Goal: Task Accomplishment & Management: Complete application form

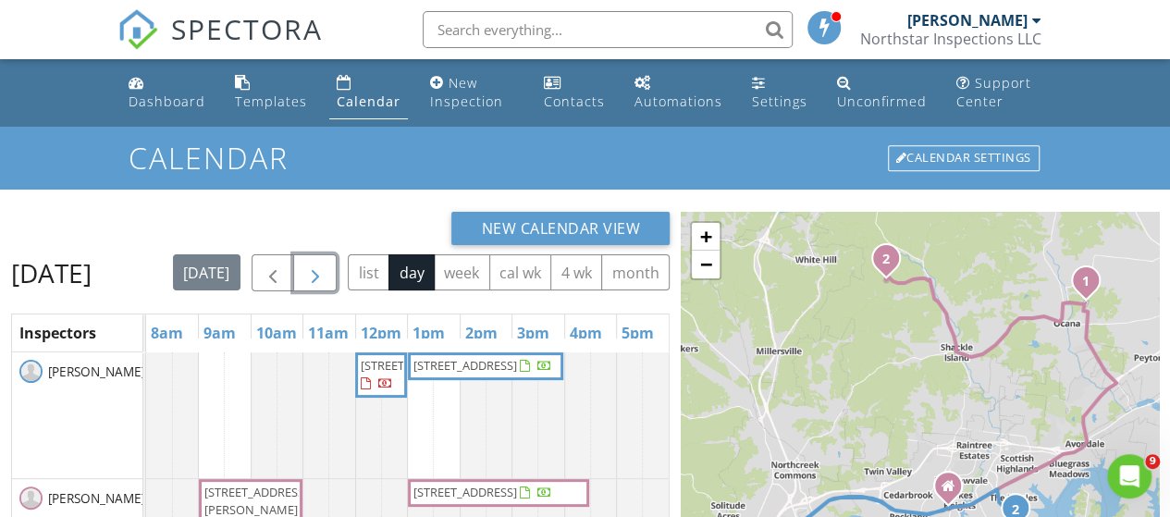
click at [327, 267] on span "button" at bounding box center [315, 274] width 22 height 22
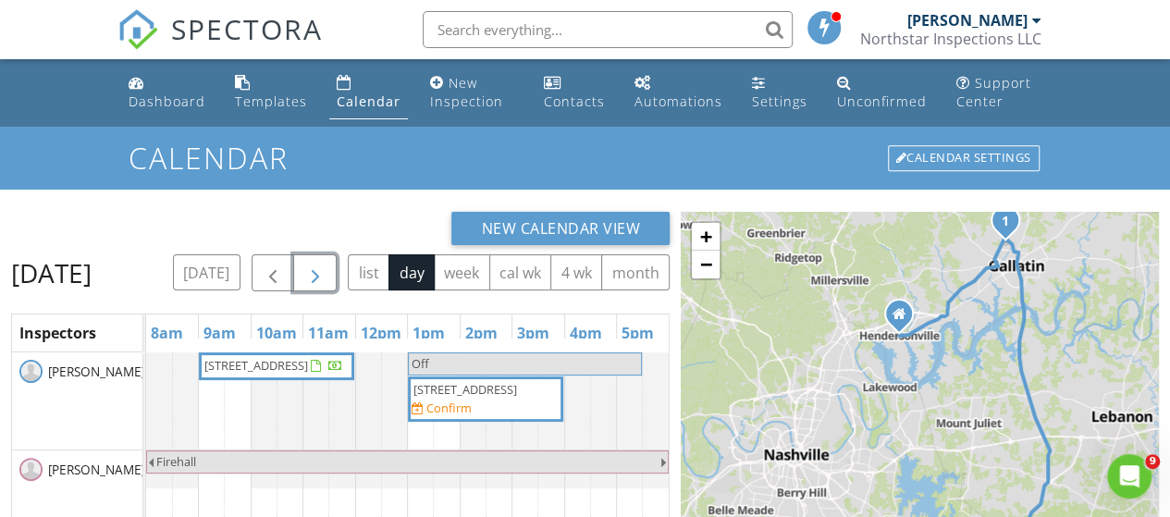
click at [327, 266] on span "button" at bounding box center [315, 274] width 22 height 22
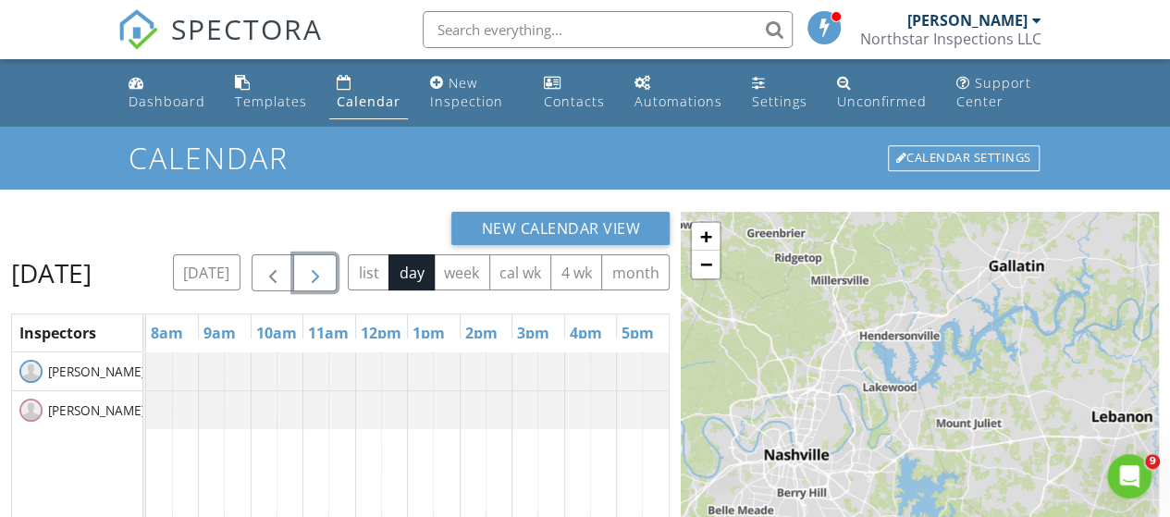
click at [327, 271] on span "button" at bounding box center [315, 274] width 22 height 22
click at [337, 271] on button "button" at bounding box center [314, 273] width 43 height 38
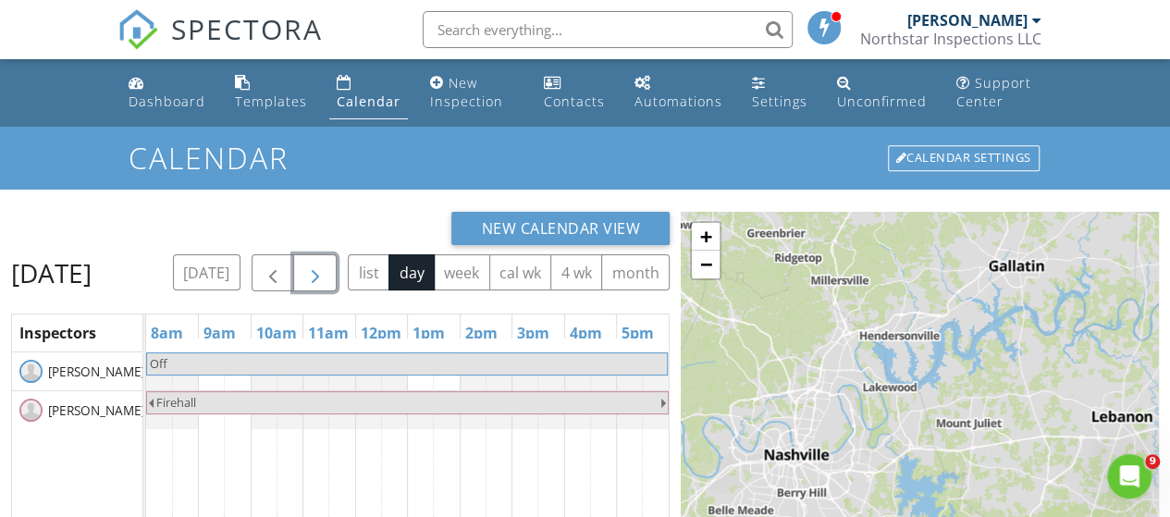
click at [327, 271] on span "button" at bounding box center [315, 274] width 22 height 22
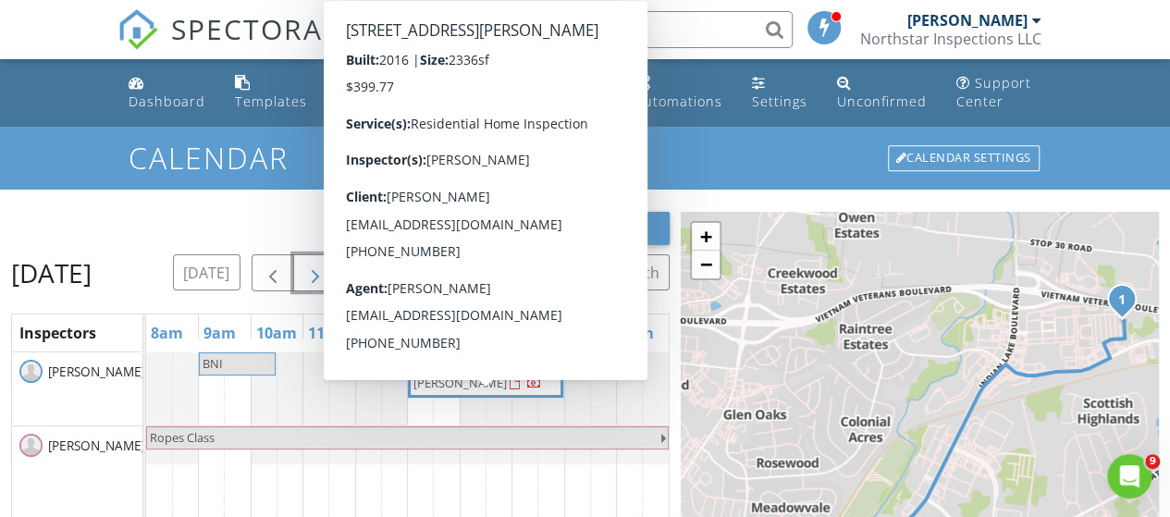
click at [472, 391] on span "352 Cornelius Wy, Hendersonville 37075" at bounding box center [465, 374] width 104 height 34
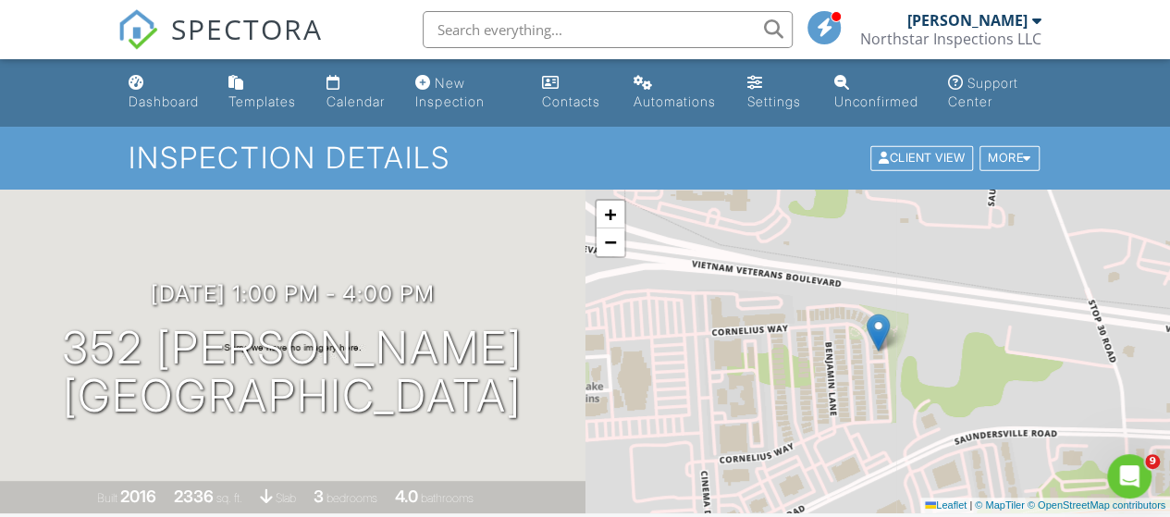
click at [166, 99] on div "Dashboard" at bounding box center [164, 101] width 70 height 16
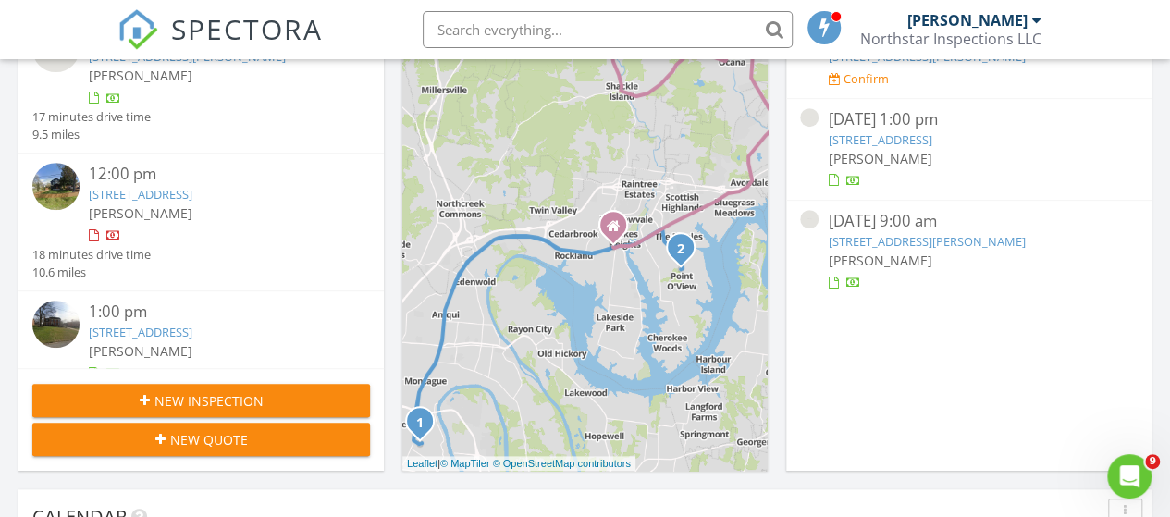
scroll to position [370, 0]
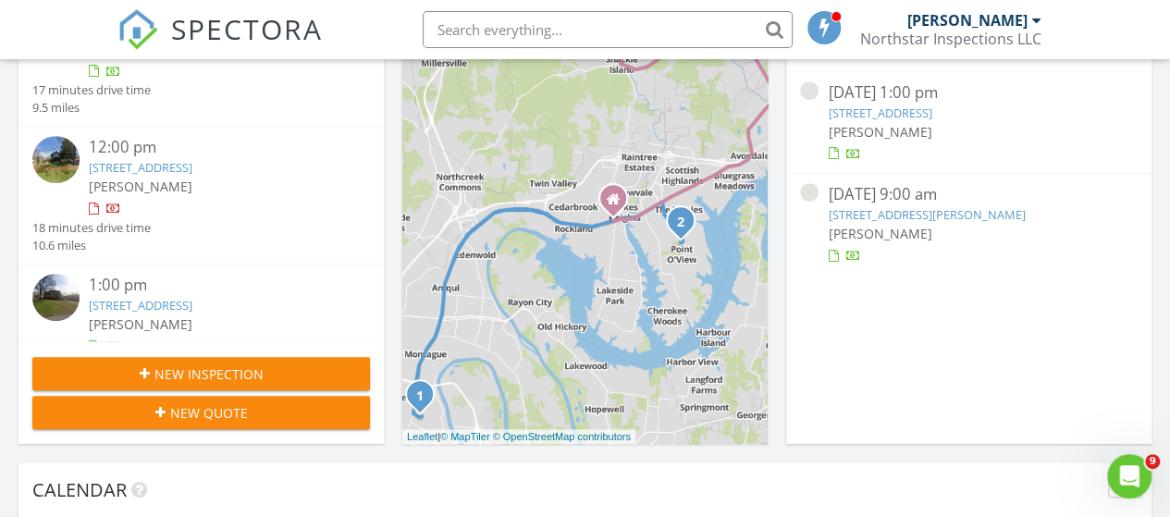
click at [204, 367] on span "New Inspection" at bounding box center [208, 373] width 109 height 19
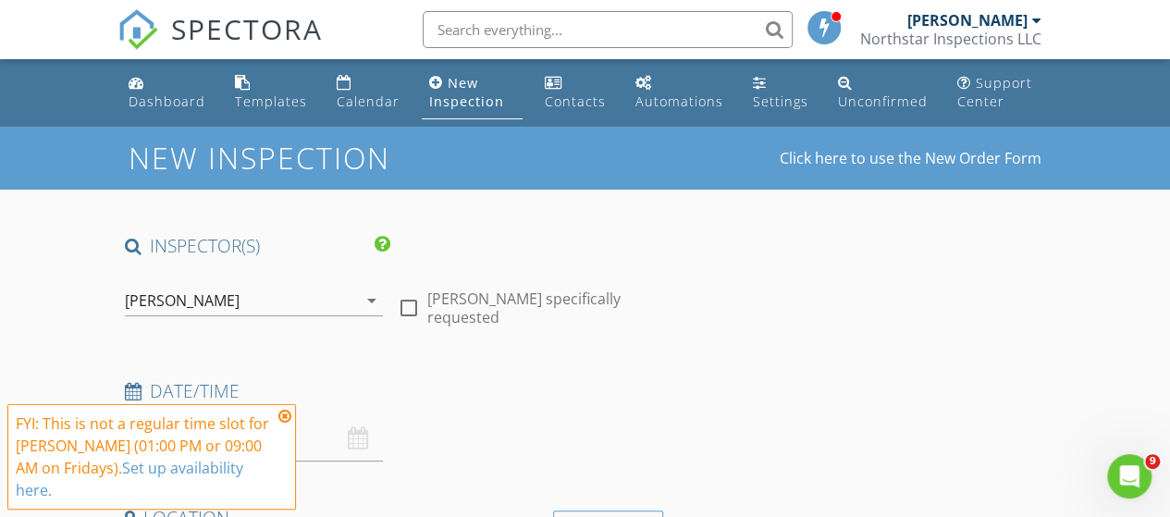
click at [284, 414] on icon at bounding box center [284, 416] width 13 height 15
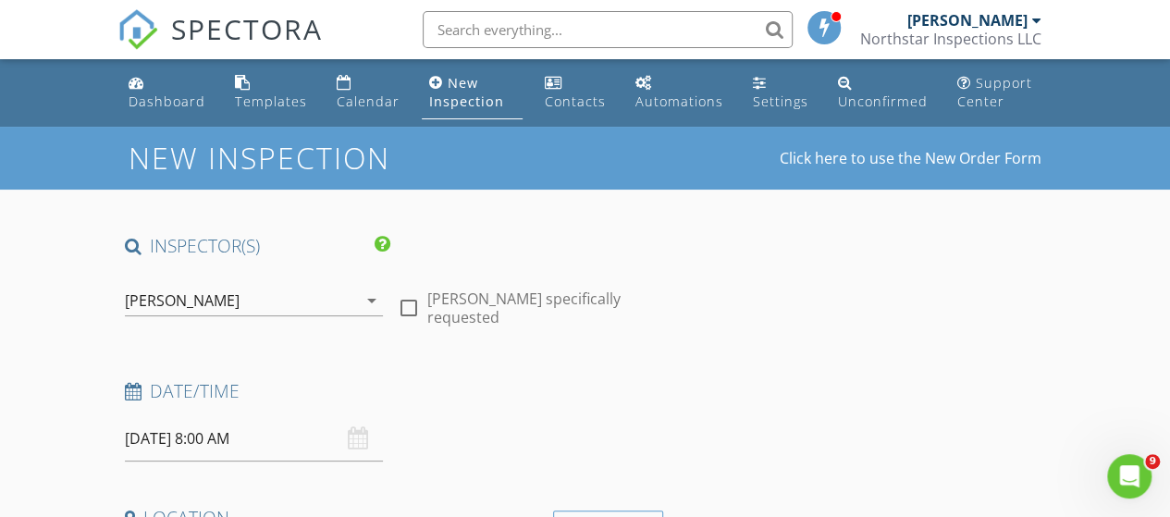
scroll to position [93, 0]
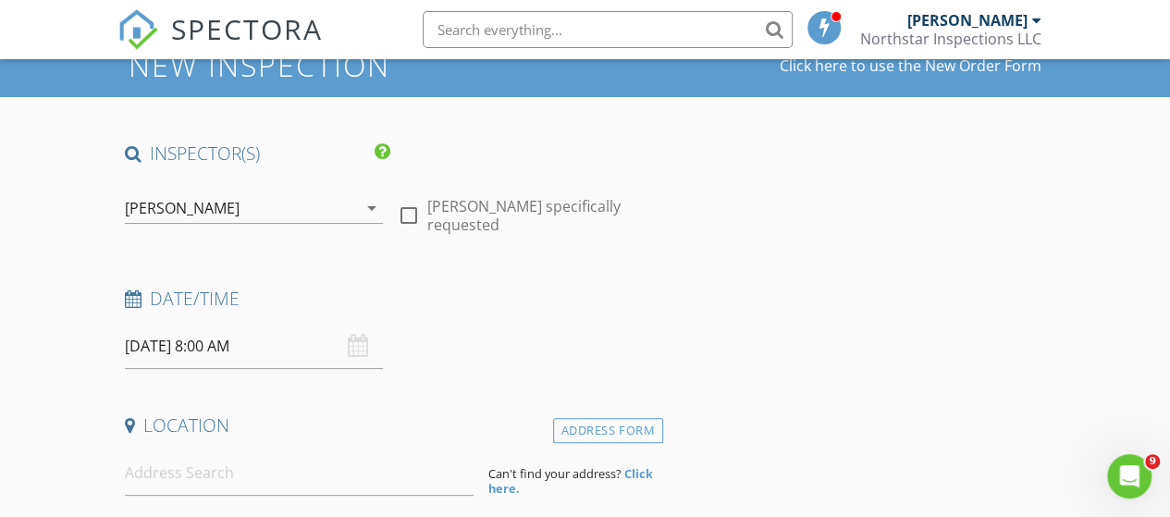
click at [258, 346] on input "08/29/2025 8:00 AM" at bounding box center [254, 346] width 258 height 45
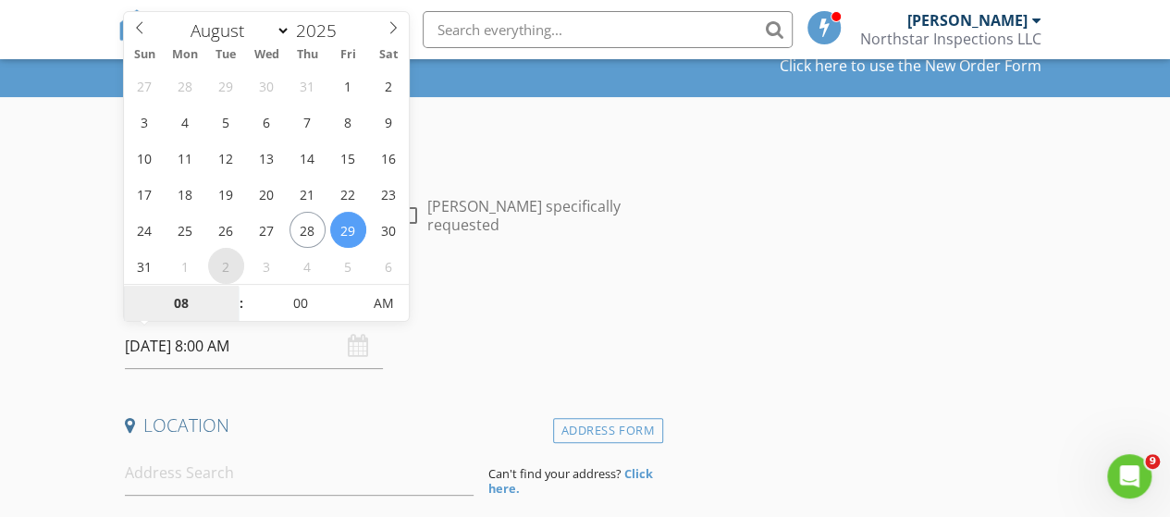
select select "8"
type input "09/02/2025 8:00 AM"
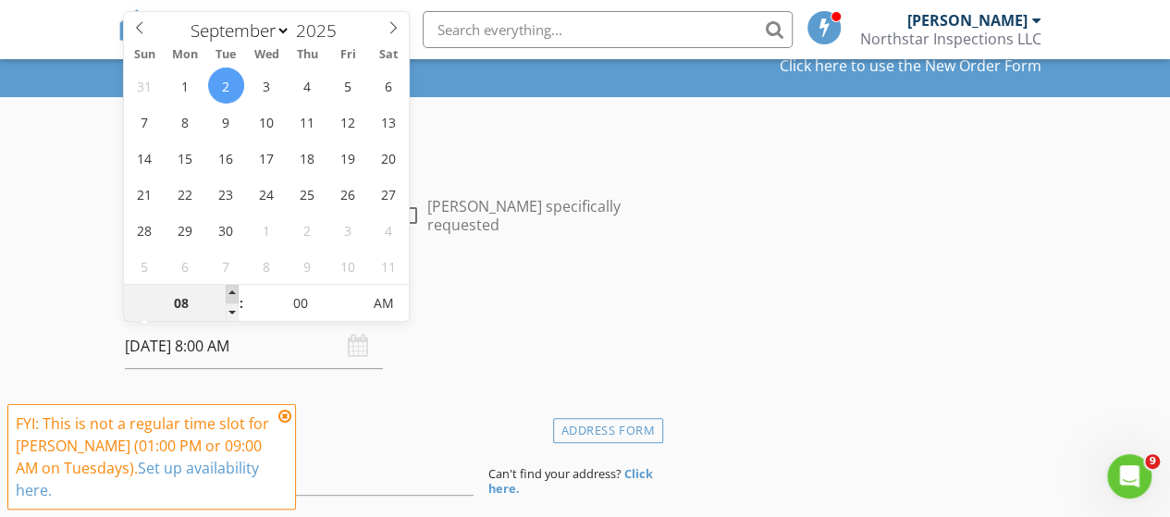
type input "09"
type input "09/02/2025 9:00 AM"
click at [230, 290] on span at bounding box center [232, 294] width 13 height 19
type input "10"
type input "09/02/2025 10:00 AM"
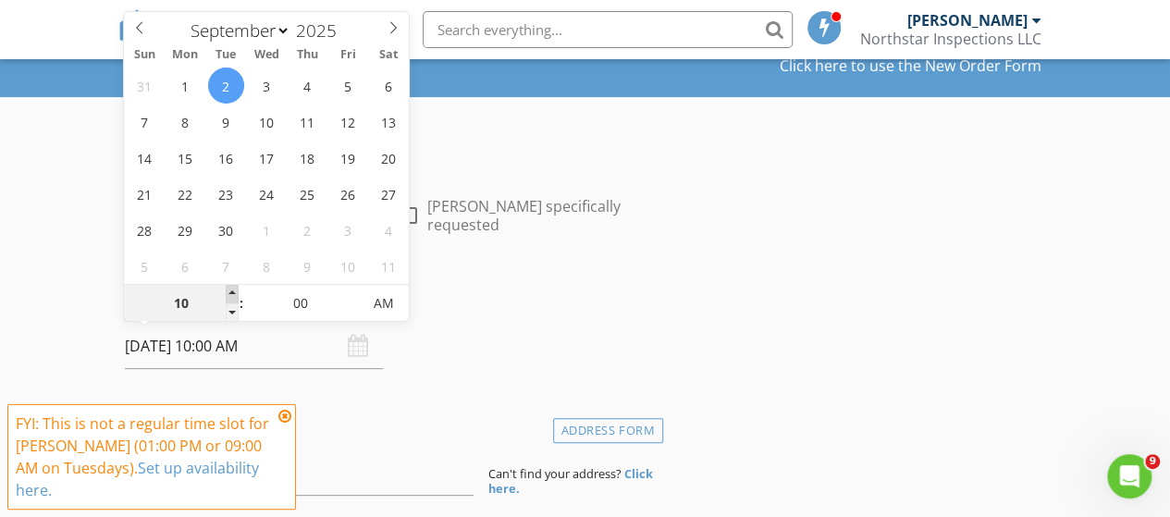
click at [230, 290] on span at bounding box center [232, 294] width 13 height 19
type input "11"
type input "[DATE] 11:00 AM"
click at [231, 290] on span at bounding box center [232, 294] width 13 height 19
click at [470, 296] on h4 "Date/Time" at bounding box center [390, 299] width 531 height 24
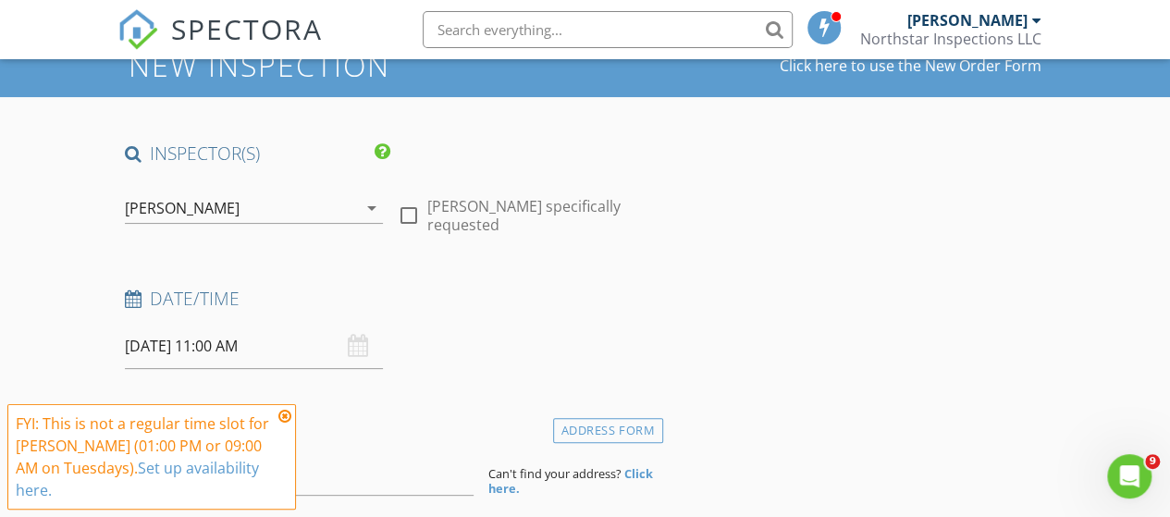
click at [283, 414] on icon at bounding box center [284, 416] width 13 height 15
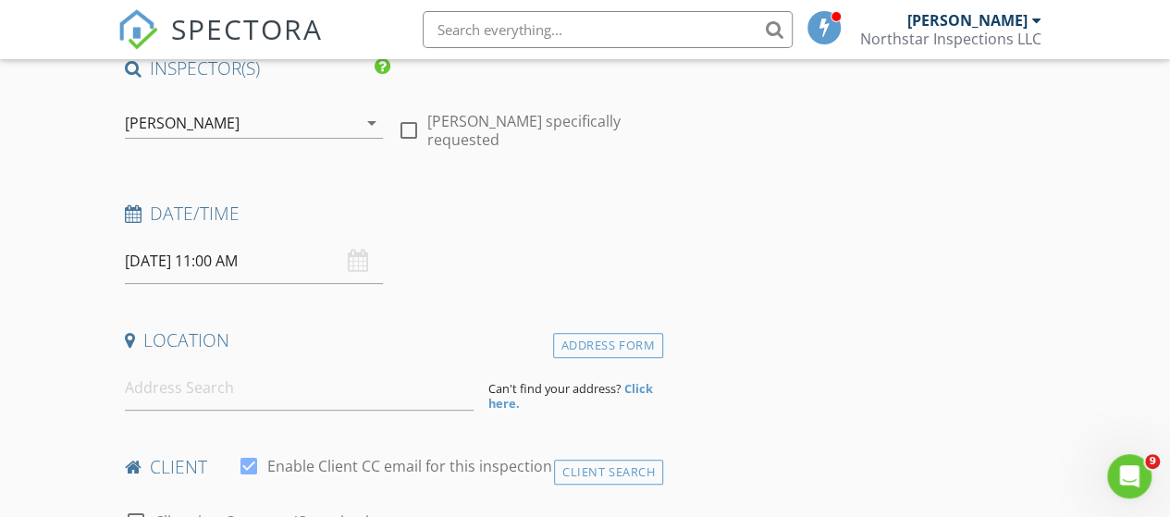
scroll to position [185, 0]
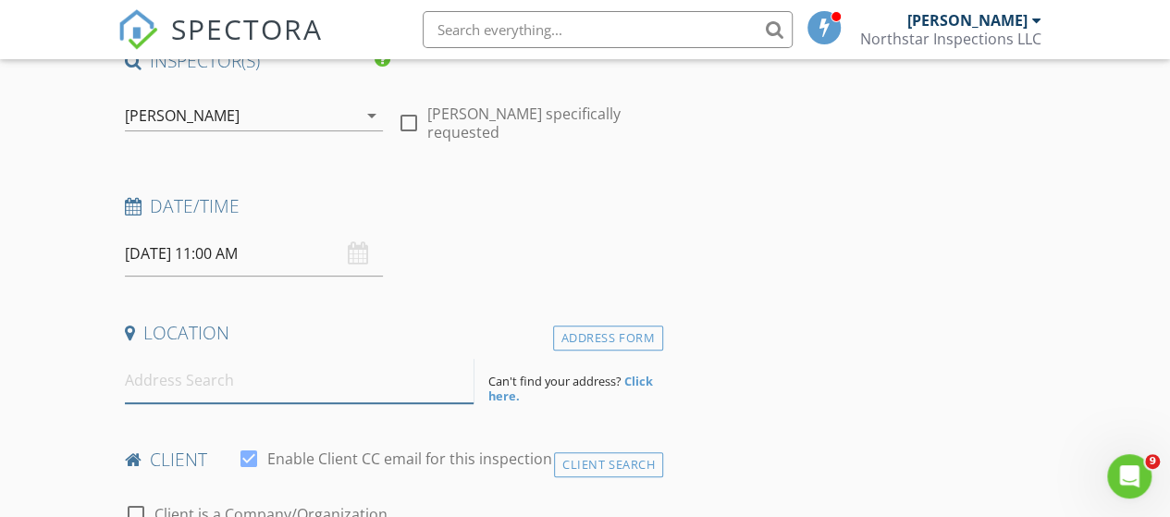
click at [261, 386] on input at bounding box center [300, 380] width 350 height 45
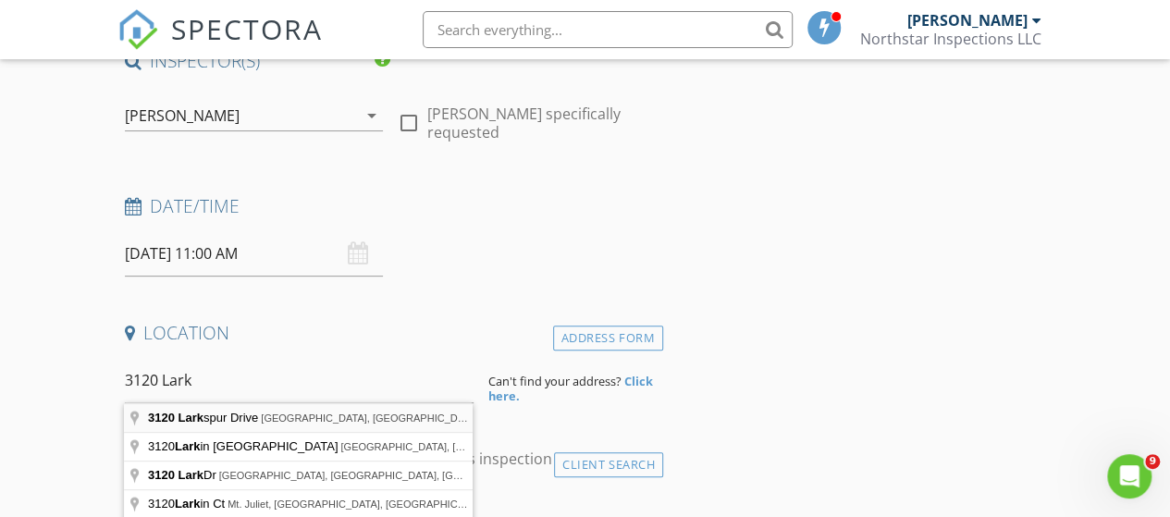
type input "3120 Larkspur Drive, Nashville, TN, USA"
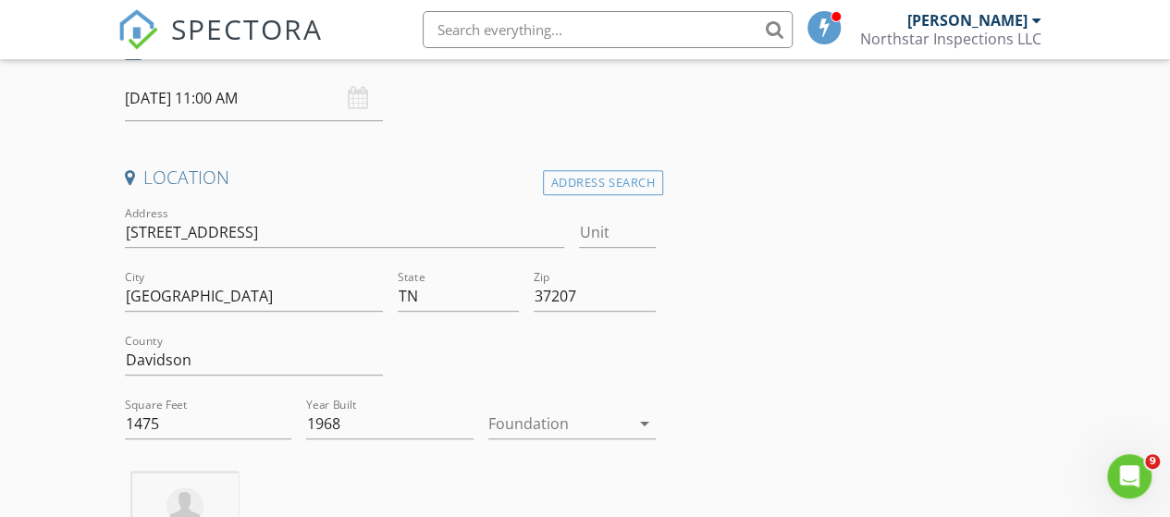
scroll to position [370, 0]
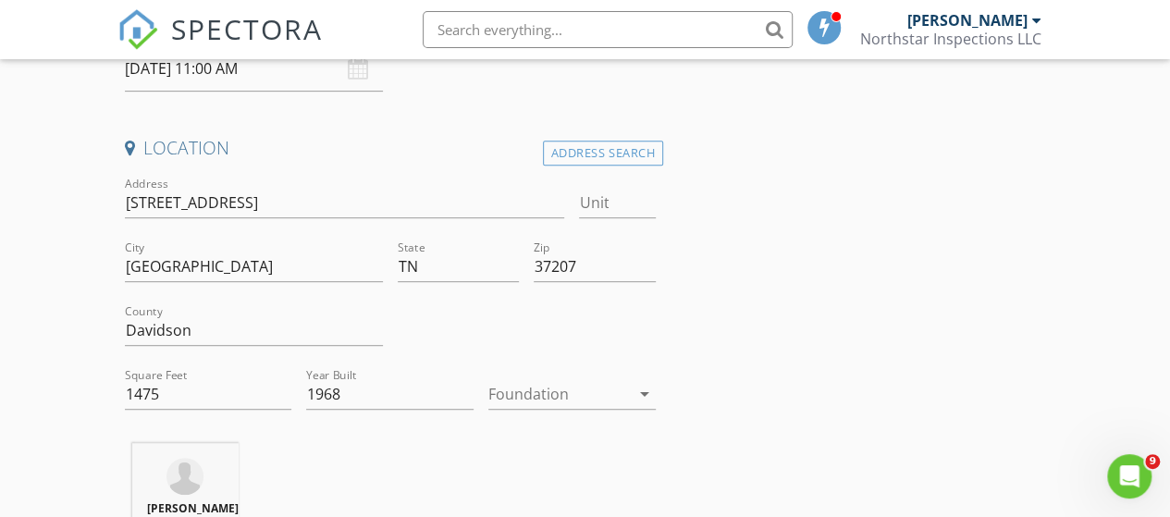
click at [643, 387] on icon "arrow_drop_down" at bounding box center [645, 394] width 22 height 22
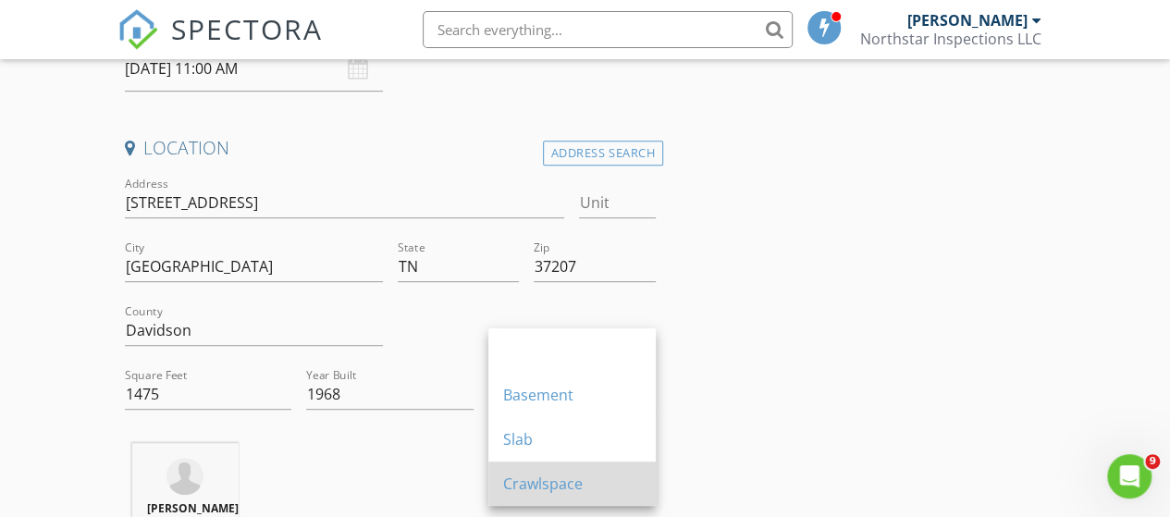
click at [577, 481] on div "Crawlspace" at bounding box center [572, 484] width 138 height 22
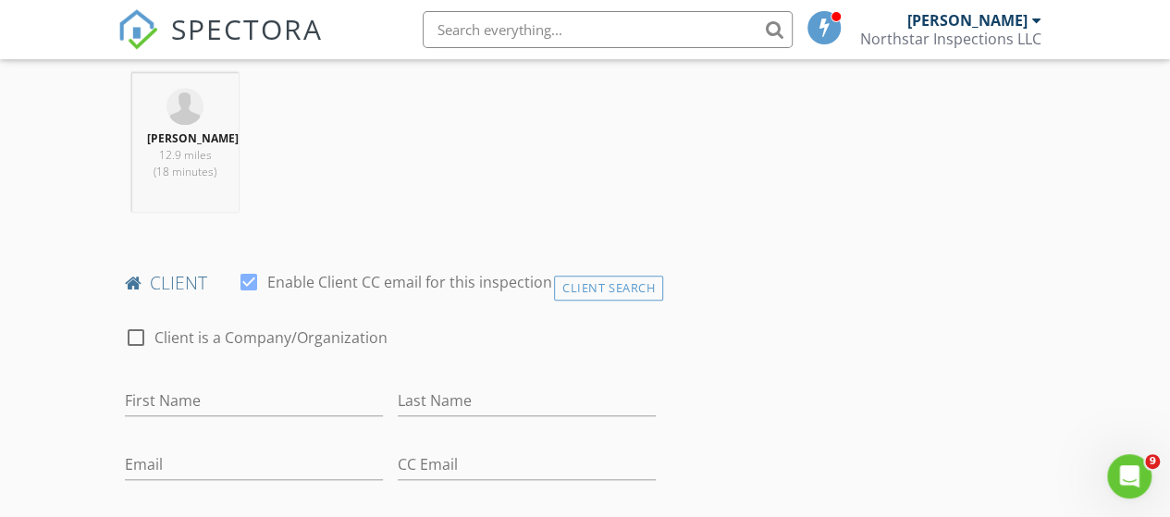
scroll to position [833, 0]
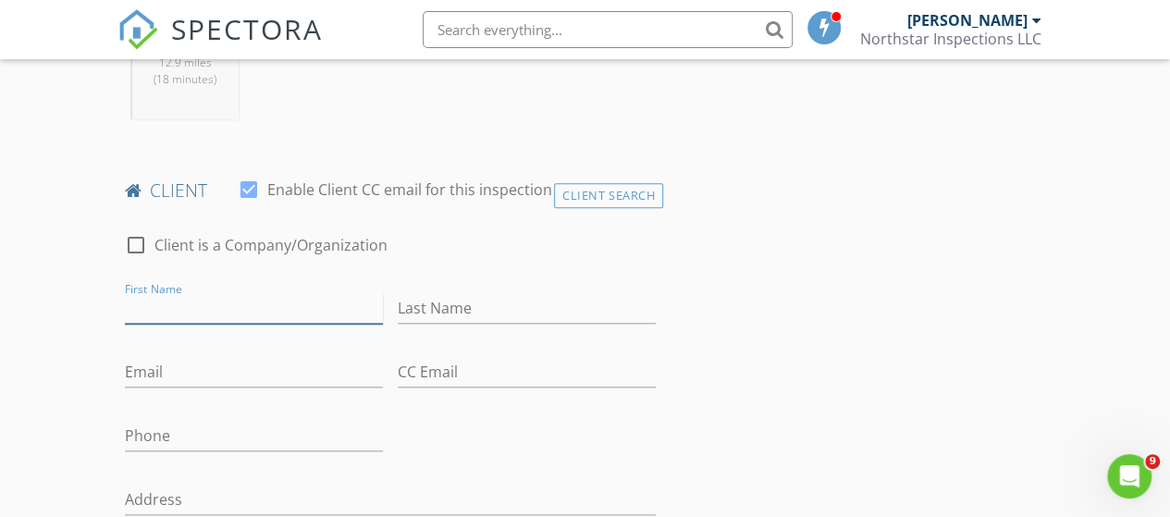
click at [223, 315] on input "First Name" at bounding box center [254, 308] width 258 height 31
type input "[PERSON_NAME]"
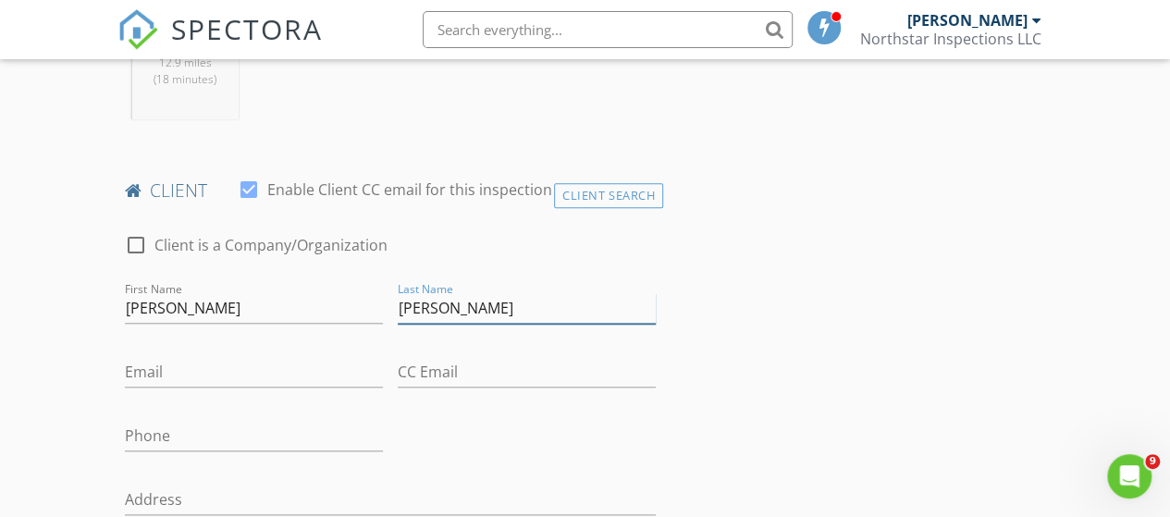
type input "[PERSON_NAME]"
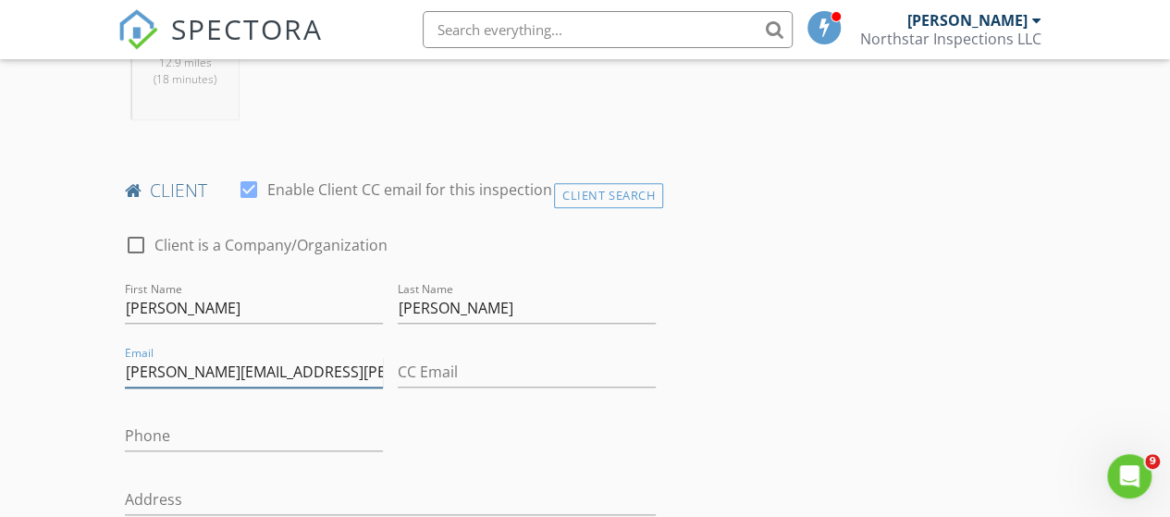
type input "[PERSON_NAME][EMAIL_ADDRESS][PERSON_NAME][DOMAIN_NAME]"
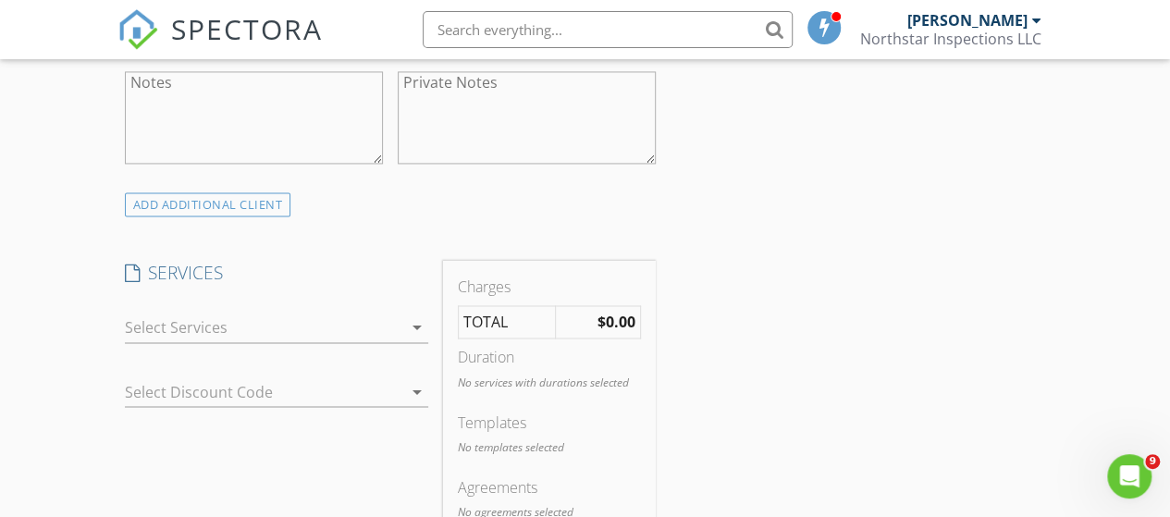
scroll to position [1388, 0]
type input "[PHONE_NUMBER]"
click at [416, 334] on icon "arrow_drop_down" at bounding box center [417, 323] width 22 height 22
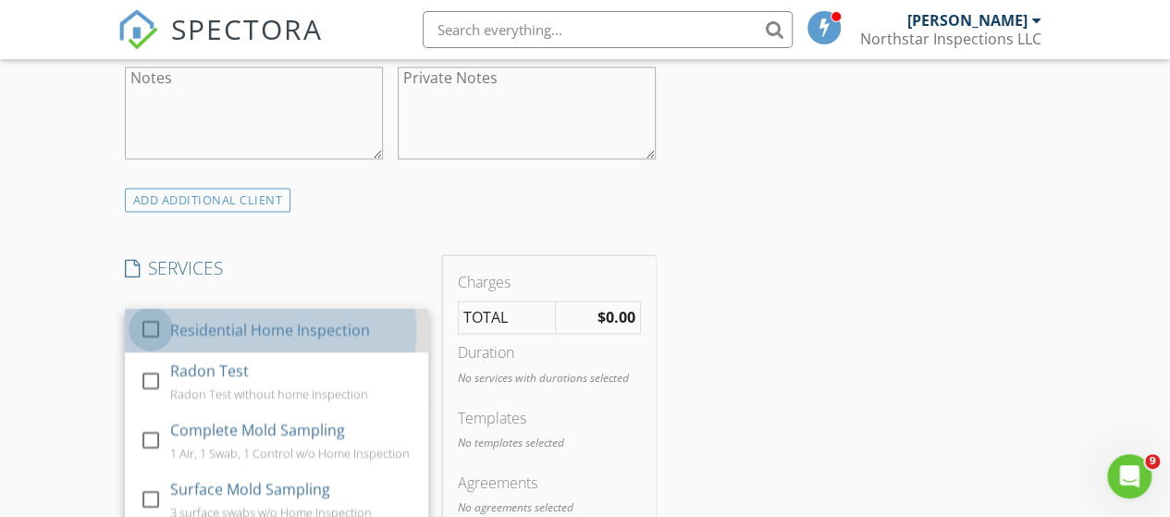
click at [148, 345] on div at bounding box center [150, 329] width 31 height 31
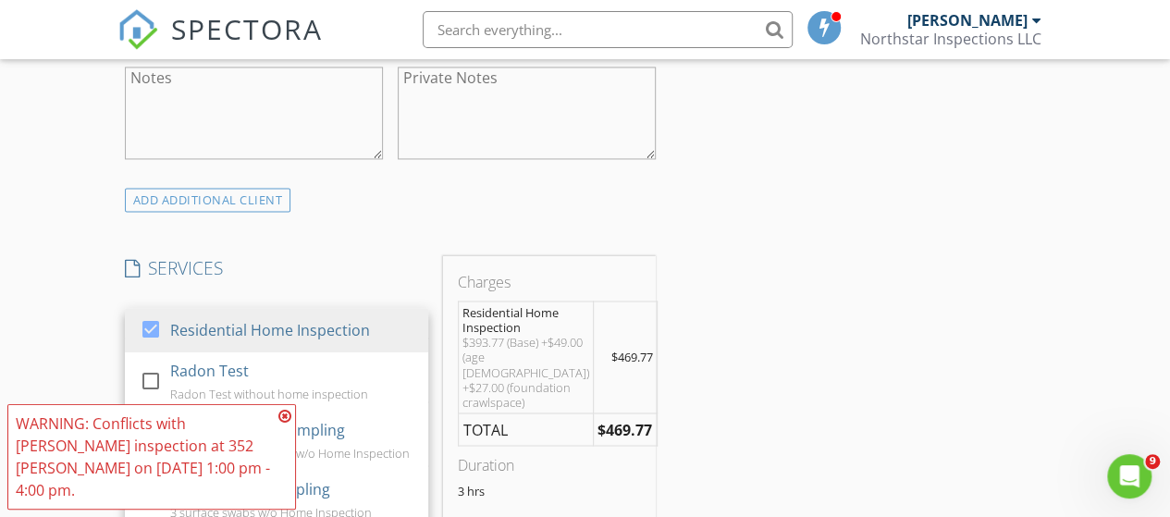
click at [284, 424] on icon at bounding box center [284, 416] width 13 height 15
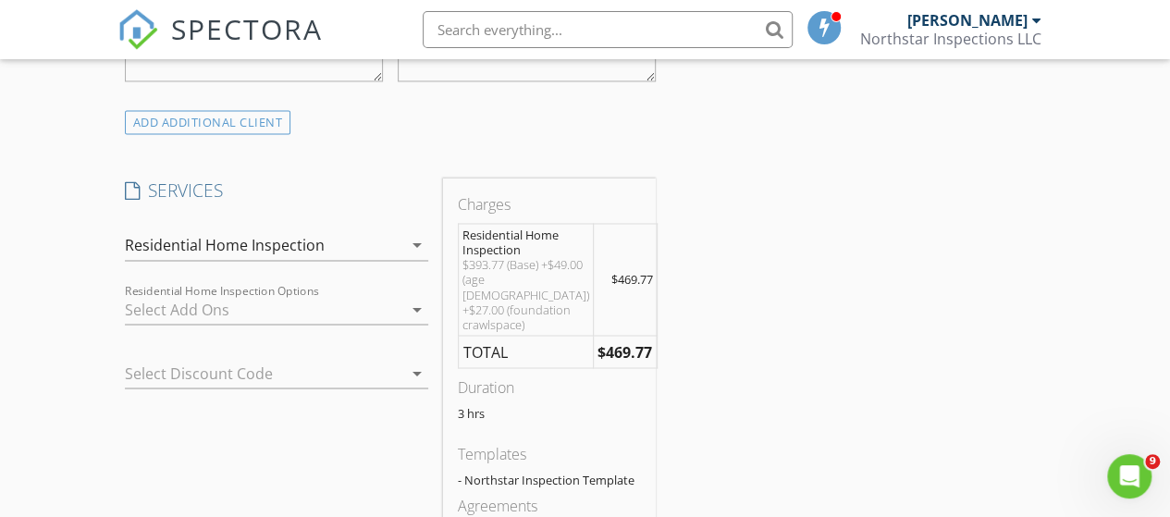
scroll to position [1480, 0]
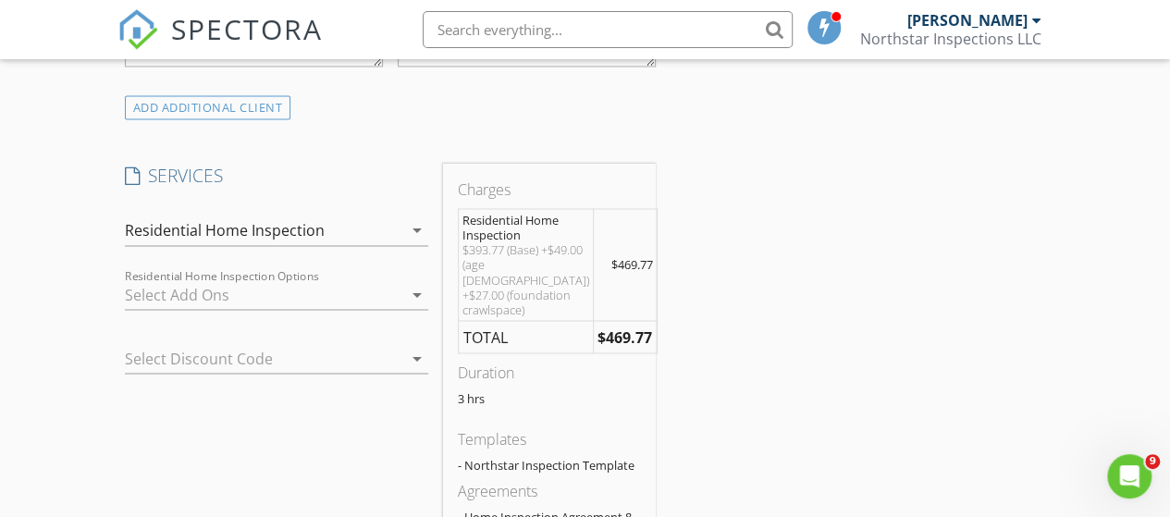
click at [411, 305] on icon "arrow_drop_down" at bounding box center [417, 294] width 22 height 22
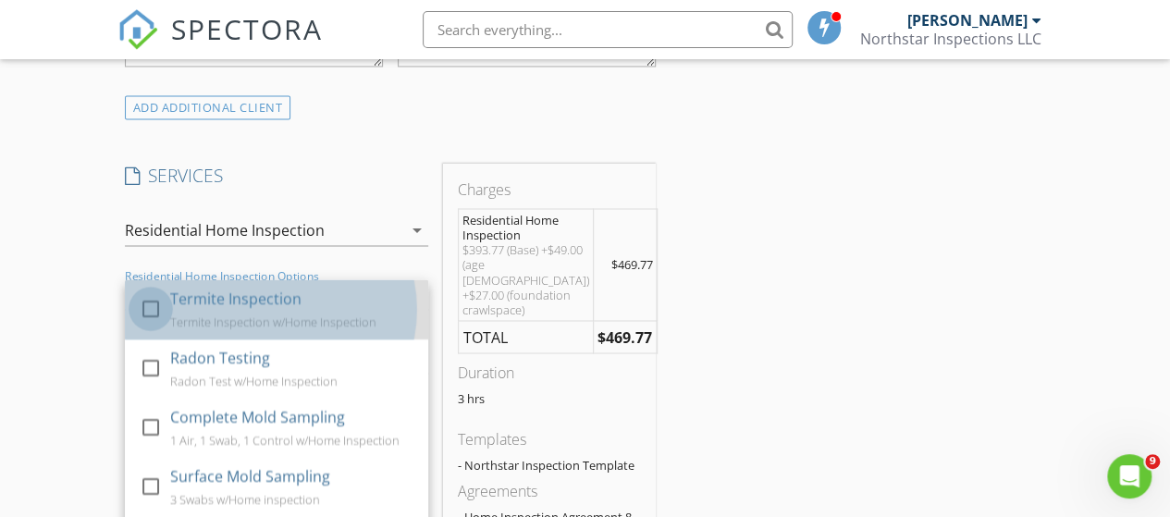
click at [136, 318] on div at bounding box center [150, 307] width 31 height 31
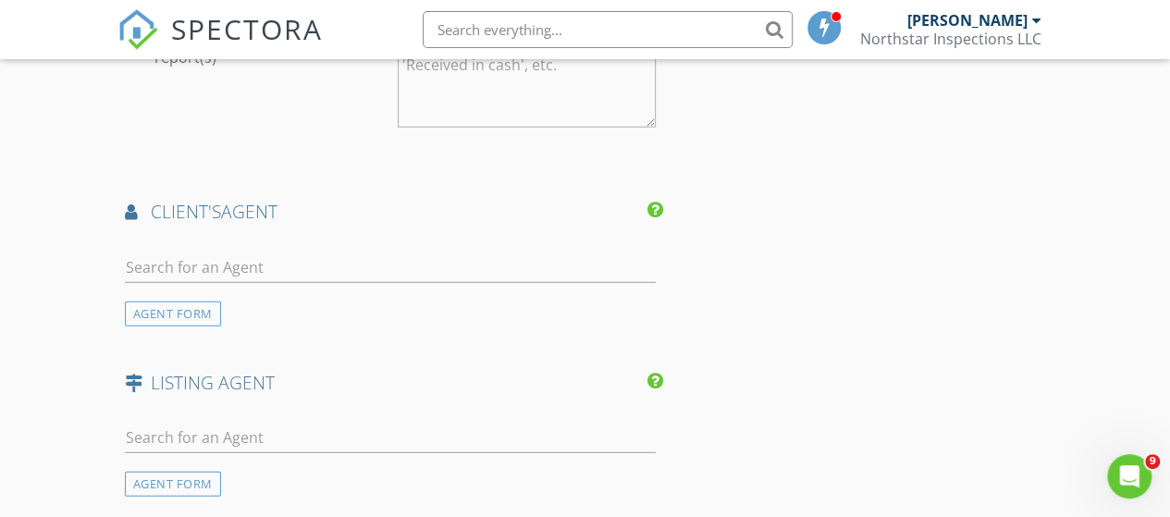
scroll to position [2405, 0]
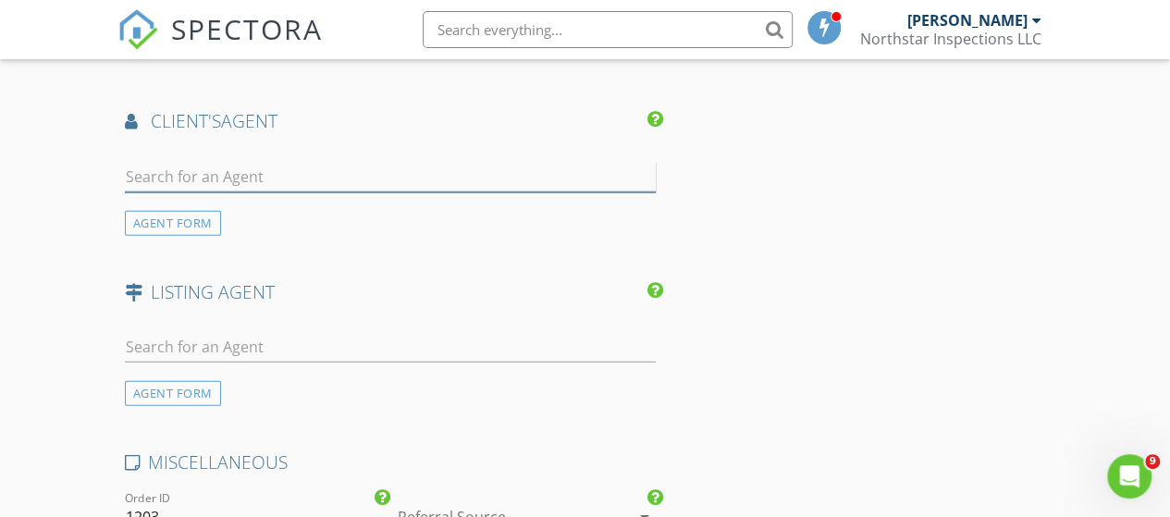
click at [253, 191] on input "text" at bounding box center [390, 177] width 531 height 31
type input "Nik"
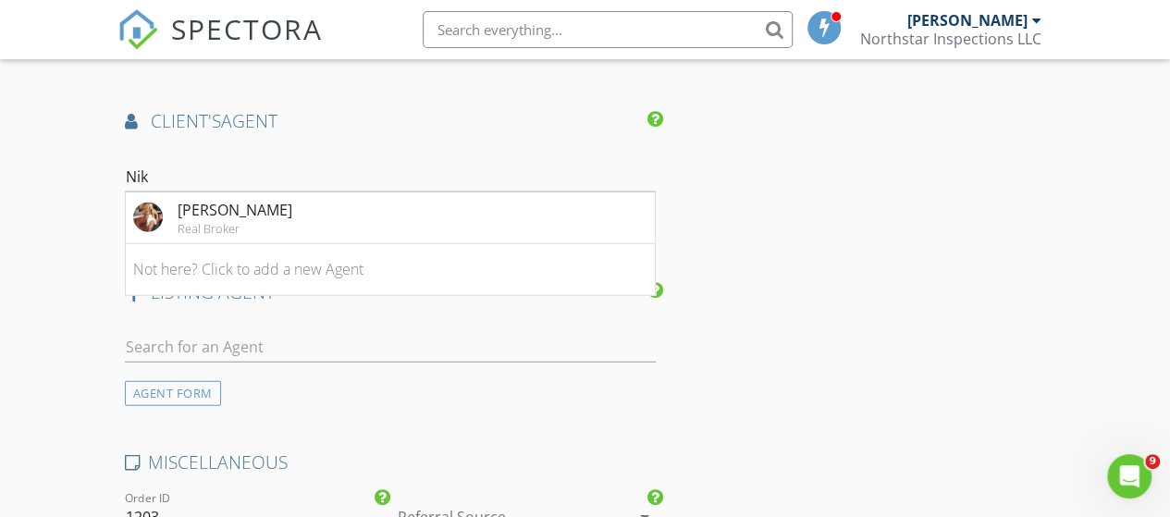
click at [204, 221] on div "[PERSON_NAME]" at bounding box center [235, 210] width 115 height 22
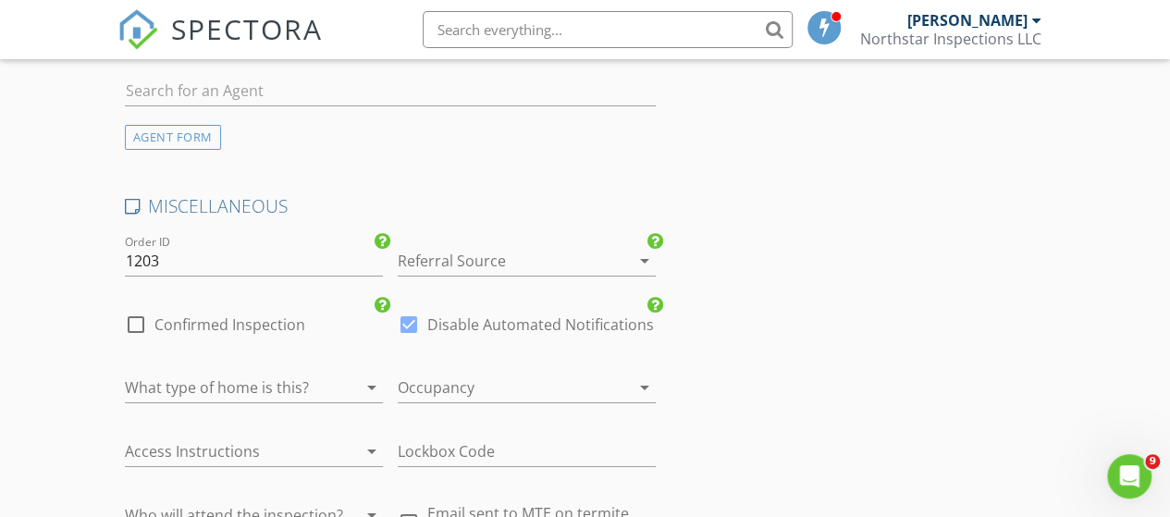
scroll to position [3238, 0]
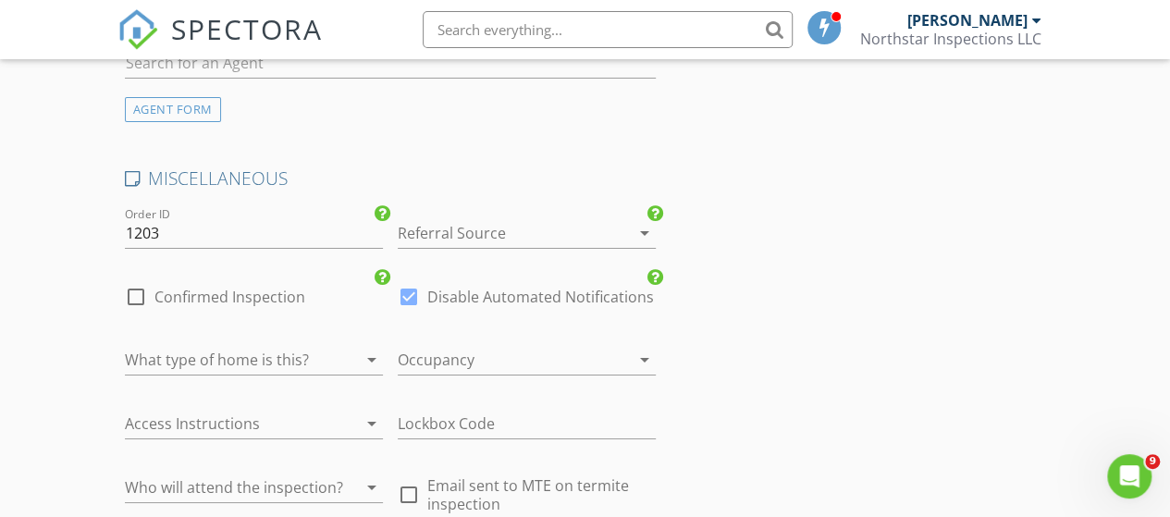
click at [643, 240] on icon "arrow_drop_down" at bounding box center [645, 233] width 22 height 22
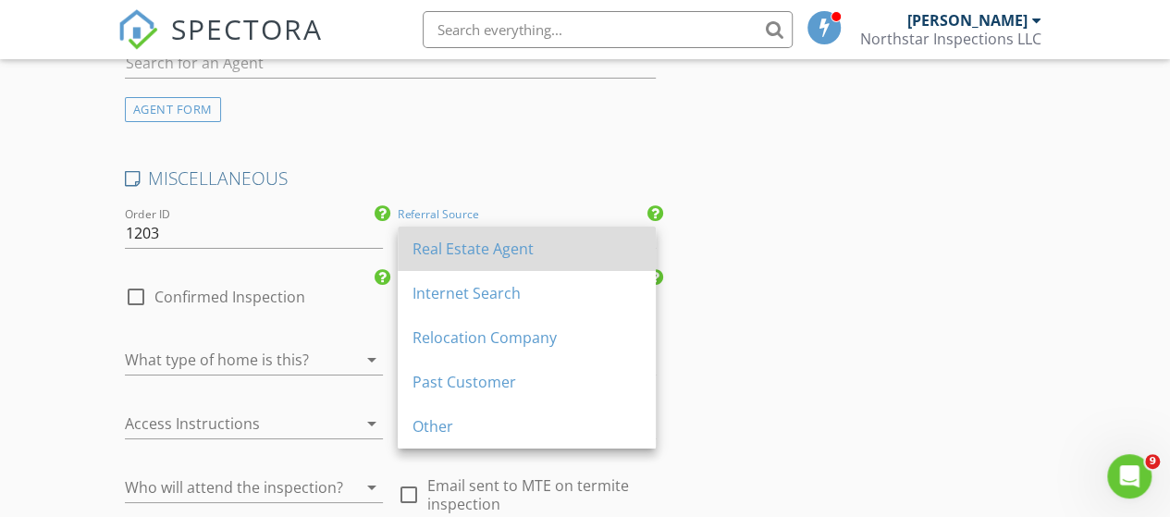
click at [564, 240] on div "Real Estate Agent" at bounding box center [527, 249] width 228 height 22
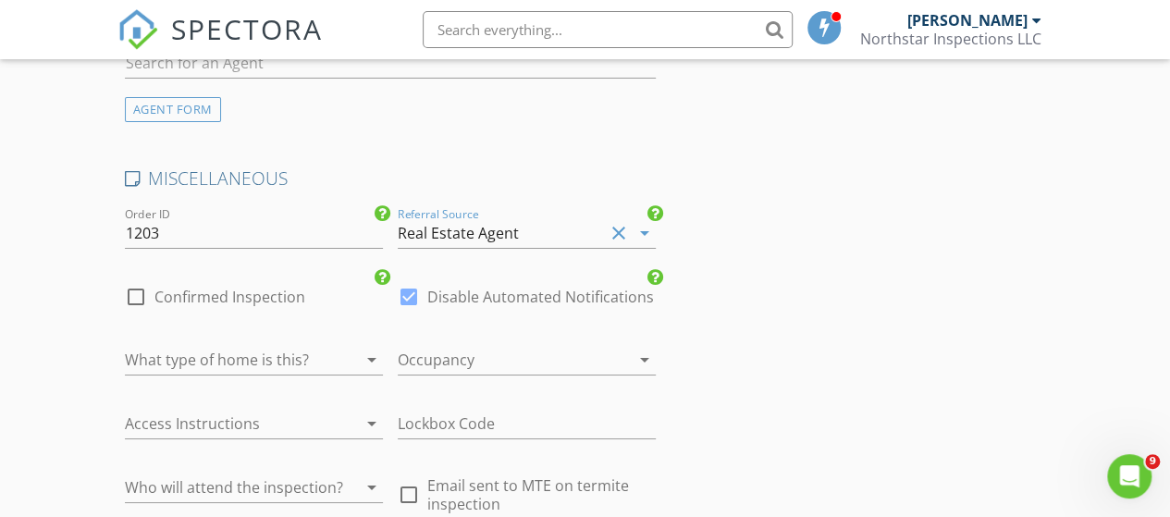
click at [372, 364] on icon "arrow_drop_down" at bounding box center [372, 360] width 22 height 22
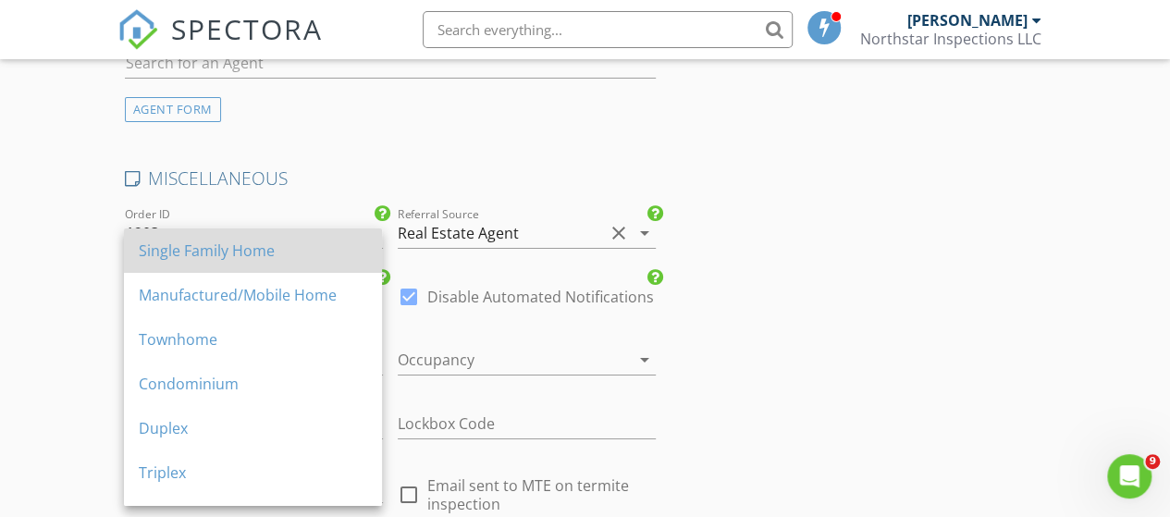
click at [276, 249] on div "Single Family Home" at bounding box center [253, 251] width 228 height 22
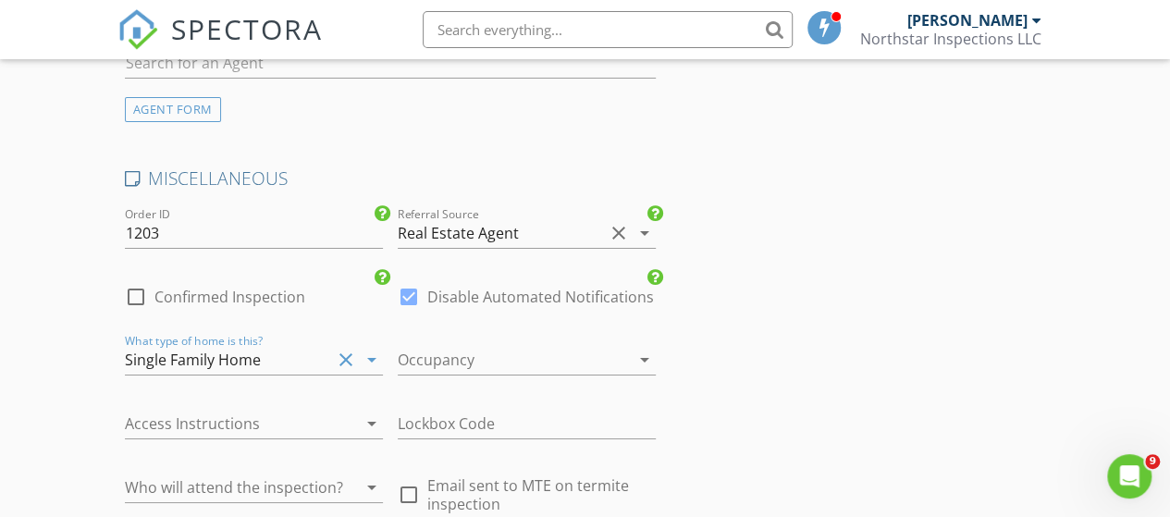
click at [641, 366] on icon "arrow_drop_down" at bounding box center [645, 360] width 22 height 22
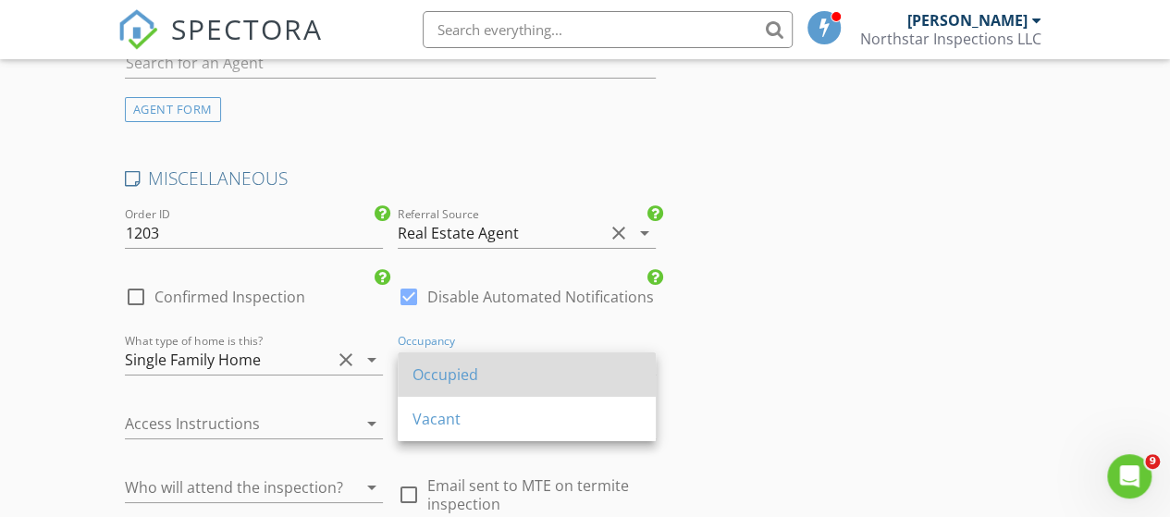
click at [536, 367] on div "Occupied" at bounding box center [527, 375] width 228 height 22
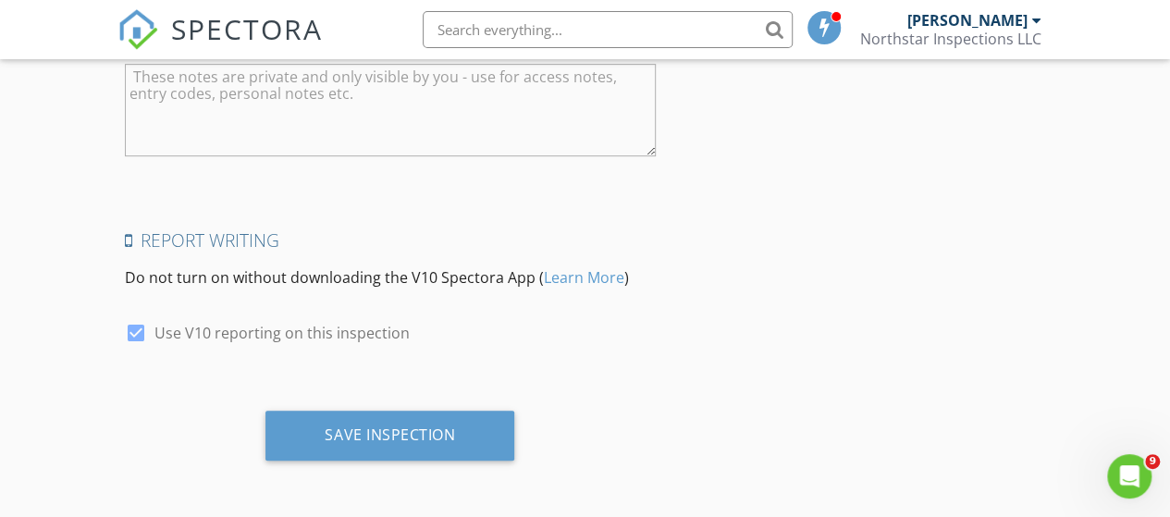
scroll to position [3920, 0]
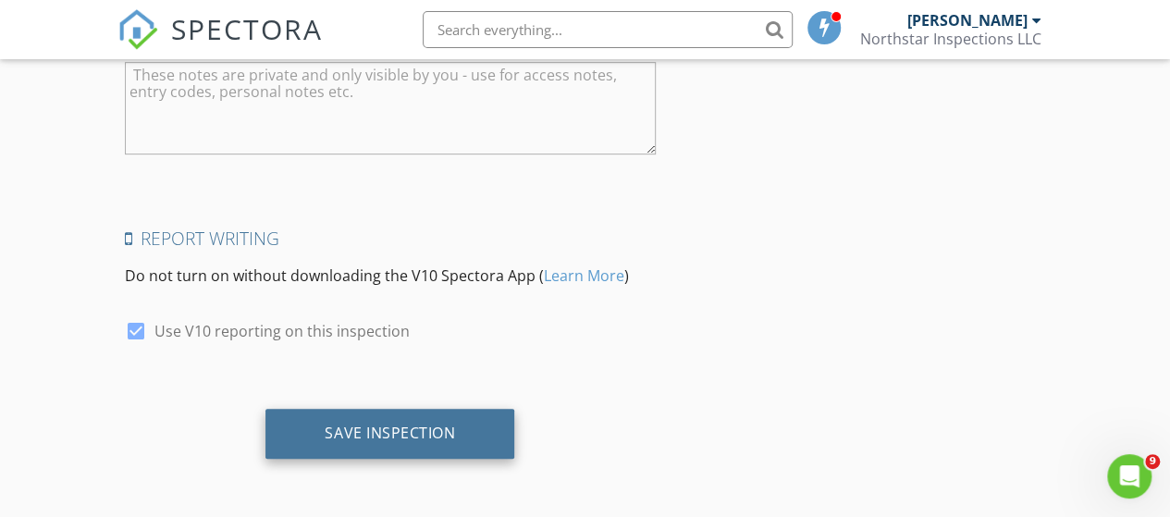
click at [396, 430] on div "Save Inspection" at bounding box center [390, 433] width 130 height 19
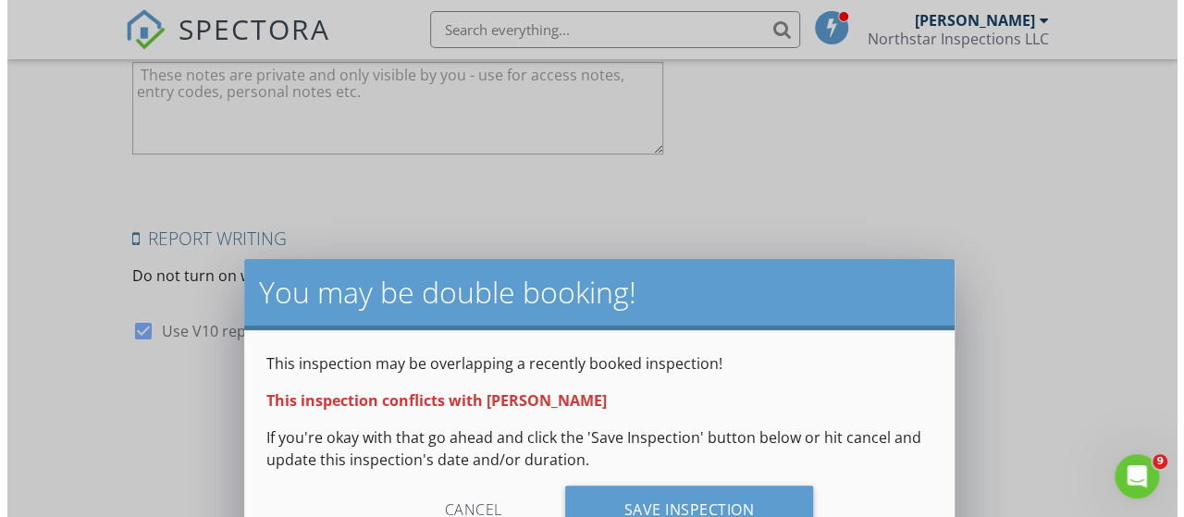
scroll to position [3905, 0]
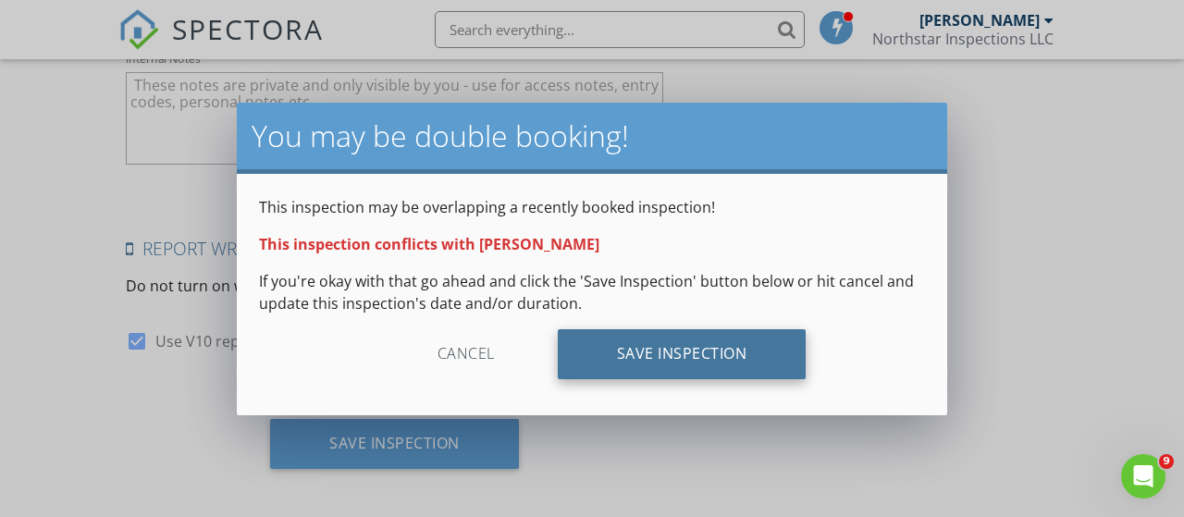
click at [640, 354] on div "Save Inspection" at bounding box center [682, 354] width 249 height 50
